Goal: Transaction & Acquisition: Book appointment/travel/reservation

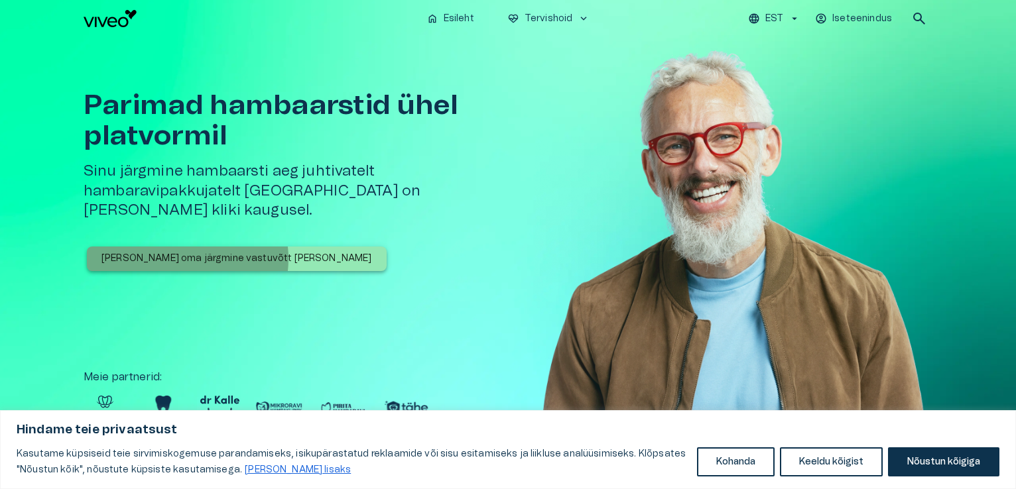
click at [186, 252] on p "[PERSON_NAME] oma järgmine vastuvõtt [PERSON_NAME]" at bounding box center [236, 259] width 270 height 14
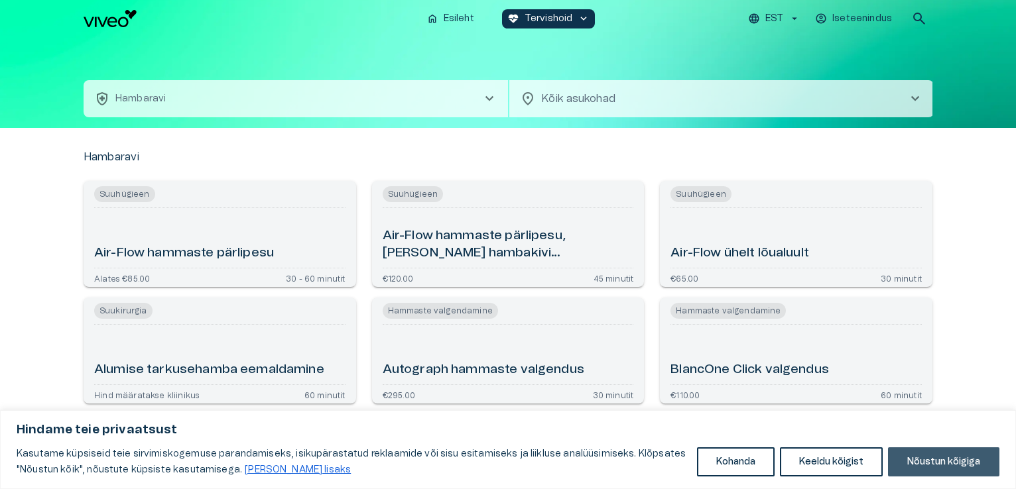
click at [924, 465] on button "Nõustun kõigiga" at bounding box center [943, 462] width 111 height 29
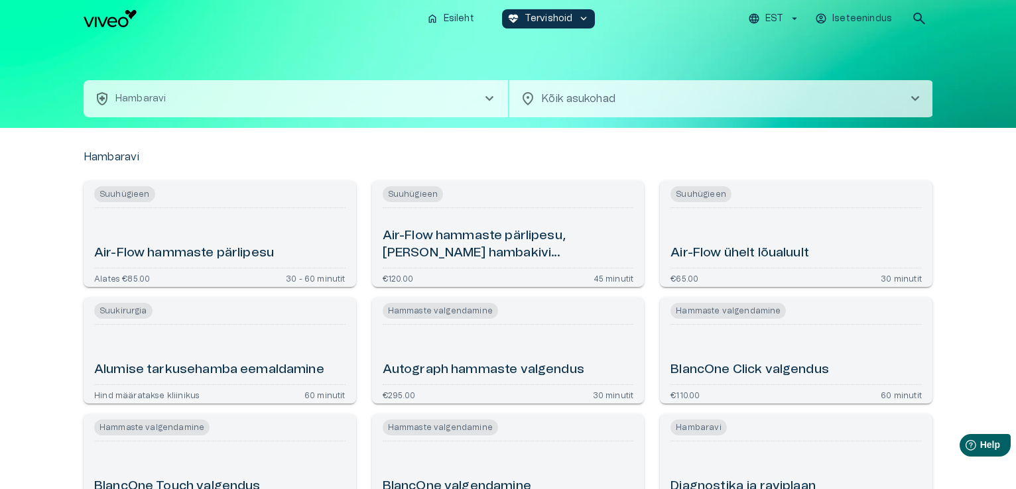
click at [491, 96] on span "chevron_right" at bounding box center [489, 99] width 16 height 16
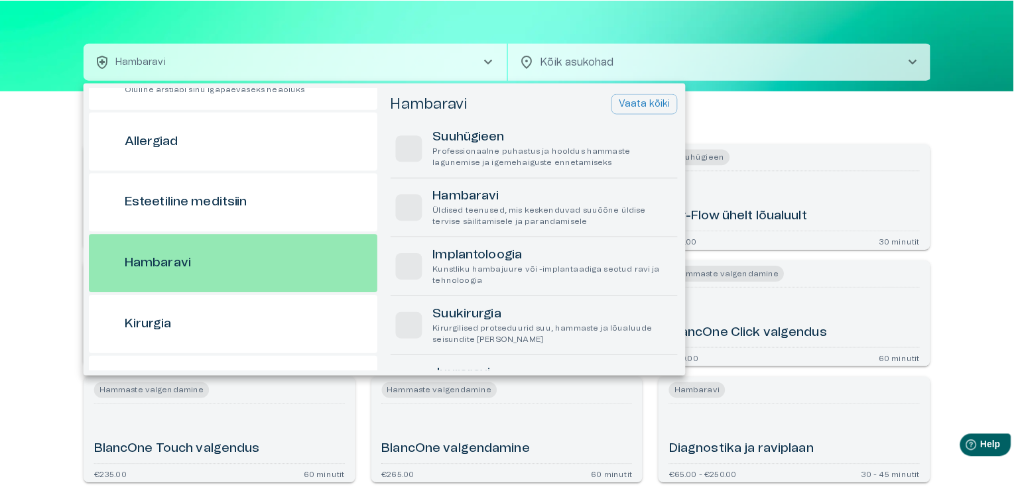
scroll to position [71, 0]
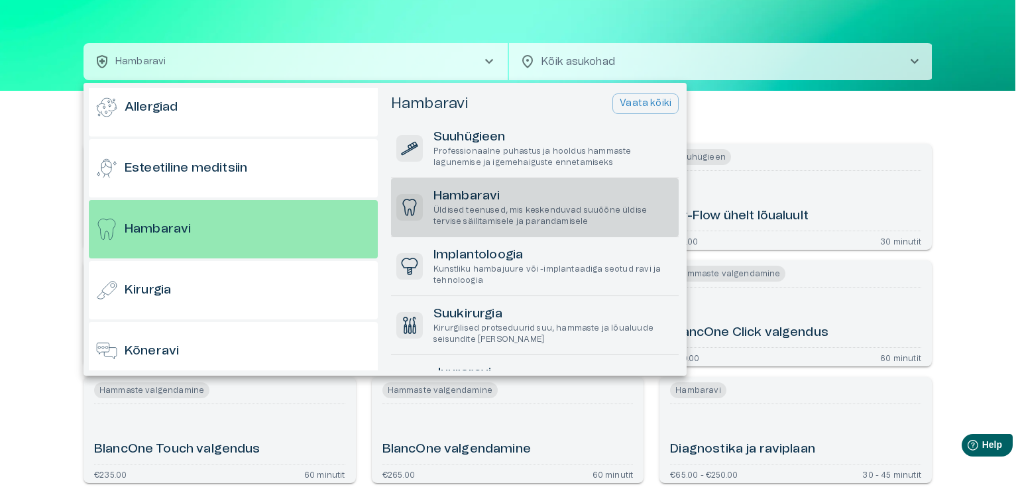
click at [487, 192] on h6 "Hambaravi" at bounding box center [554, 197] width 240 height 18
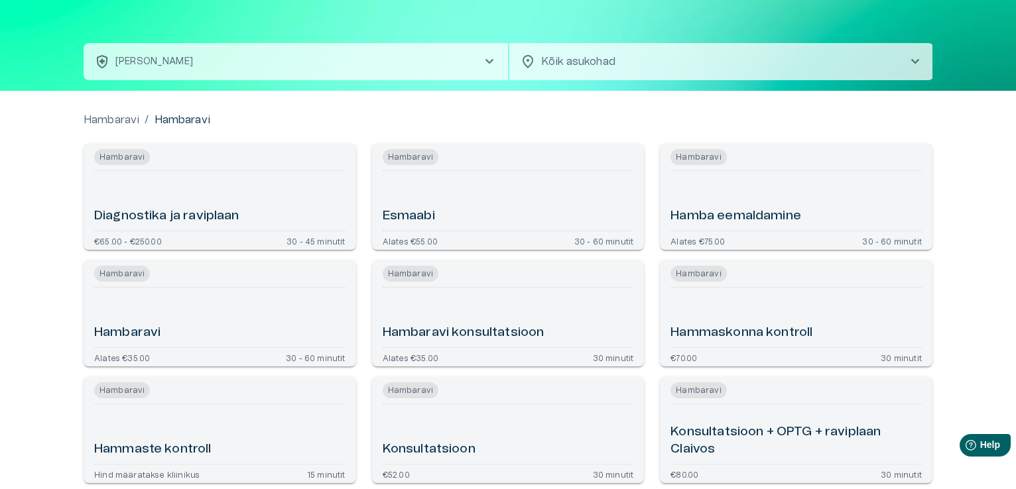
click at [123, 331] on h6 "Hambaravi" at bounding box center [127, 333] width 66 height 18
